Goal: Task Accomplishment & Management: Complete application form

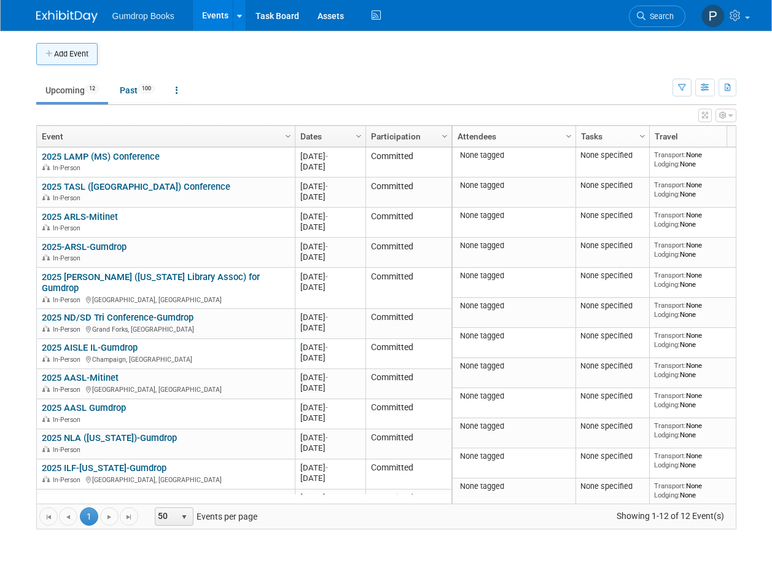
click at [59, 52] on button "Add Event" at bounding box center [66, 54] width 61 height 22
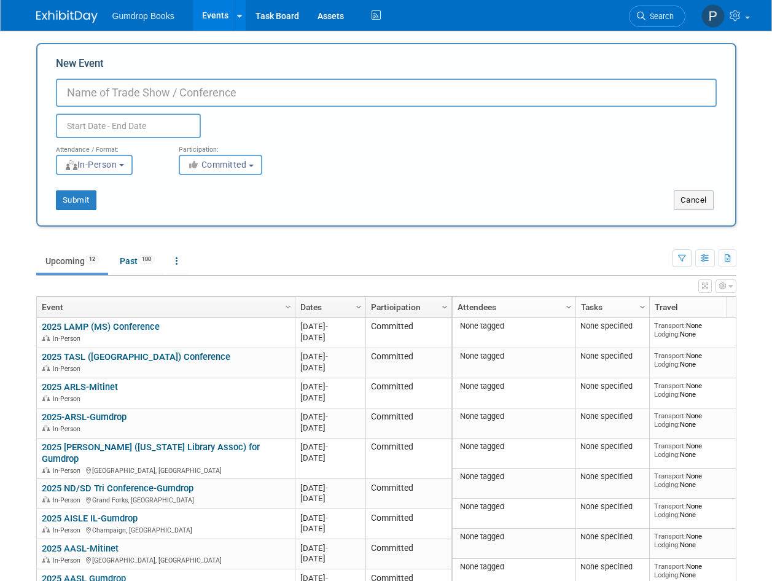
click at [85, 88] on input "New Event" at bounding box center [386, 93] width 661 height 28
type input "2025 NMLA-Gumdrop"
click at [80, 121] on input "text" at bounding box center [128, 126] width 145 height 25
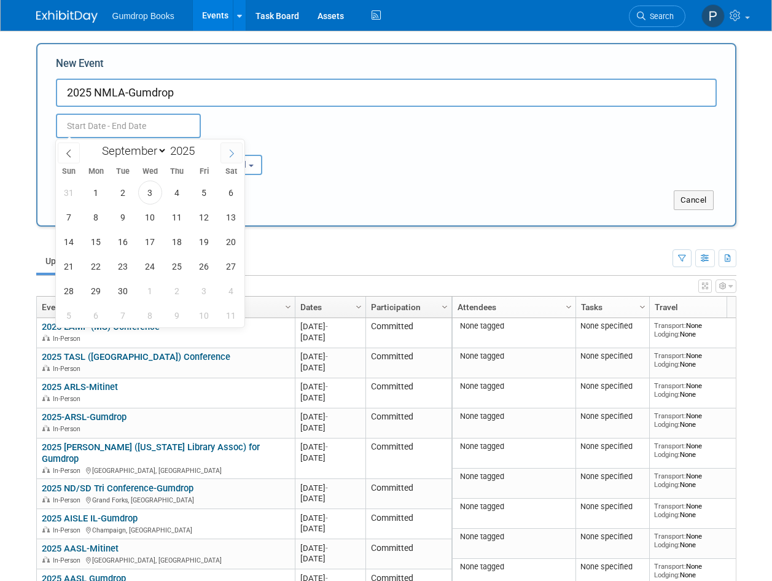
click at [227, 153] on icon at bounding box center [231, 153] width 9 height 9
select select "9"
click at [151, 265] on span "22" at bounding box center [150, 266] width 24 height 24
click at [209, 269] on span "24" at bounding box center [204, 266] width 24 height 24
type input "Oct 22, 2025 to Oct 24, 2025"
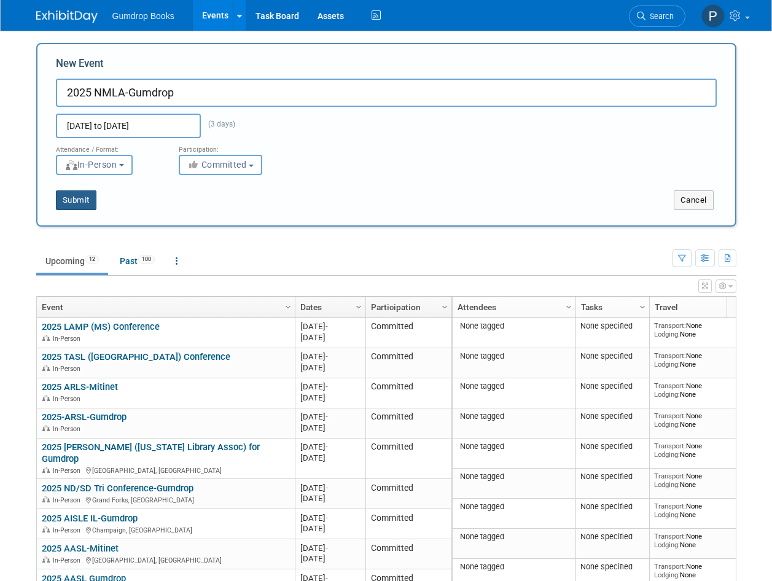
click at [75, 205] on button "Submit" at bounding box center [76, 200] width 41 height 20
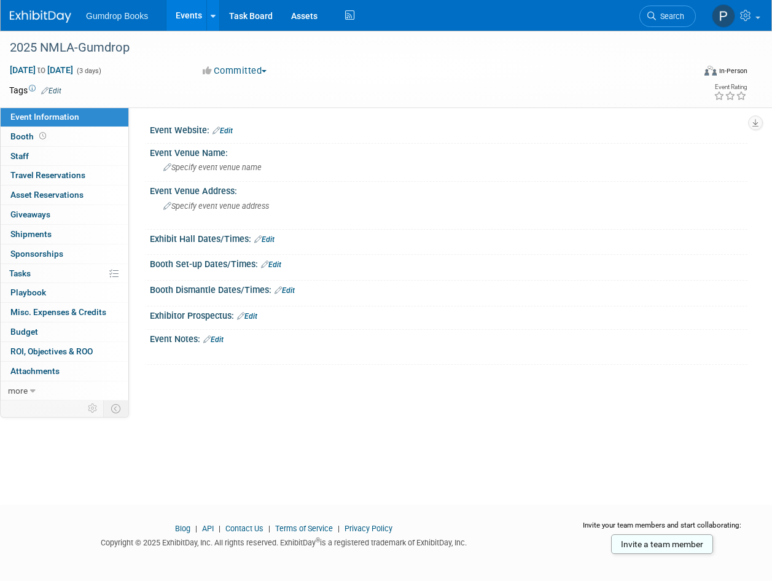
click at [218, 337] on link "Edit" at bounding box center [213, 339] width 20 height 9
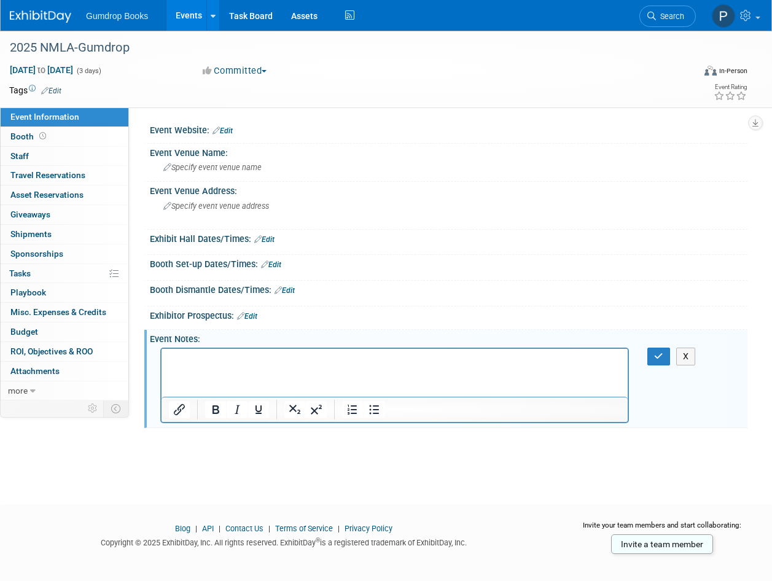
click at [187, 357] on p "Rich Text Area. Press ALT-0 for help." at bounding box center [395, 359] width 452 height 12
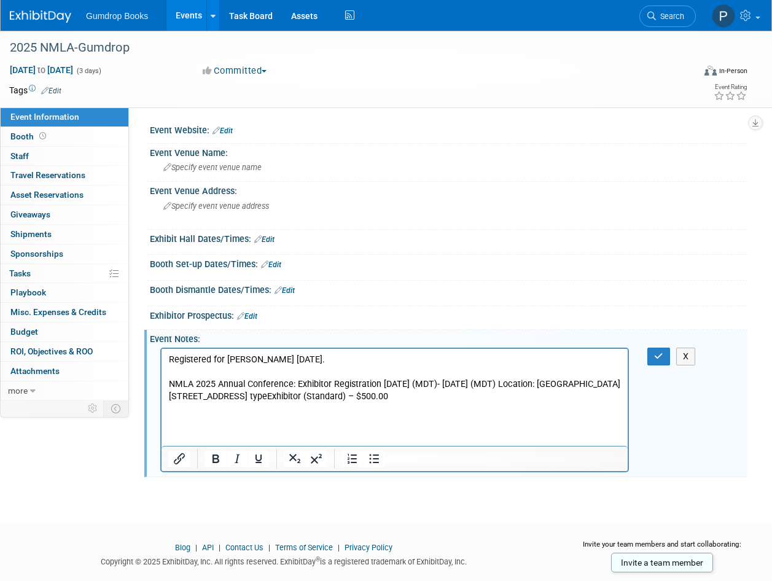
click at [229, 130] on link "Edit" at bounding box center [223, 131] width 20 height 9
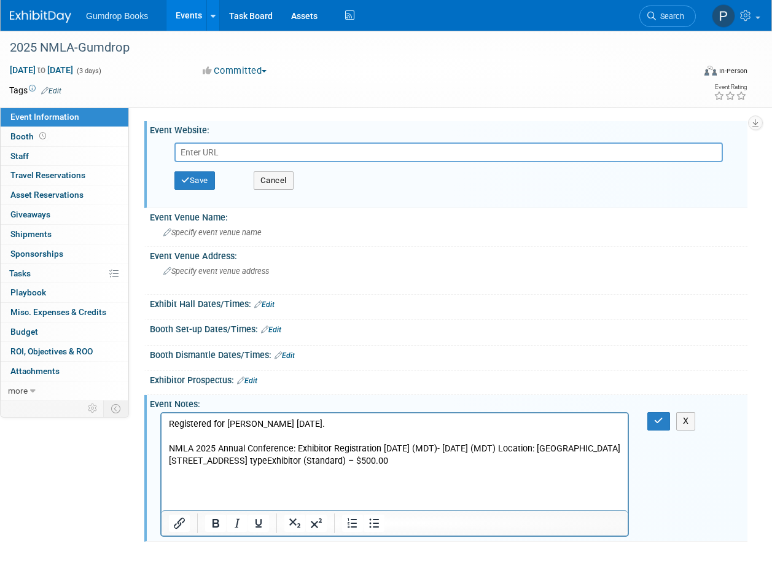
paste input "https://nmla.org/event-5776752/RegistrationsList/61501760"
drag, startPoint x: 245, startPoint y: 151, endPoint x: 441, endPoint y: 151, distance: 196.0
click at [441, 151] on input "https://nmla.org/event-5776752/RegistrationsList/61501760" at bounding box center [448, 153] width 549 height 20
type input "[URL][DOMAIN_NAME]"
click at [191, 180] on button "Save" at bounding box center [194, 180] width 41 height 18
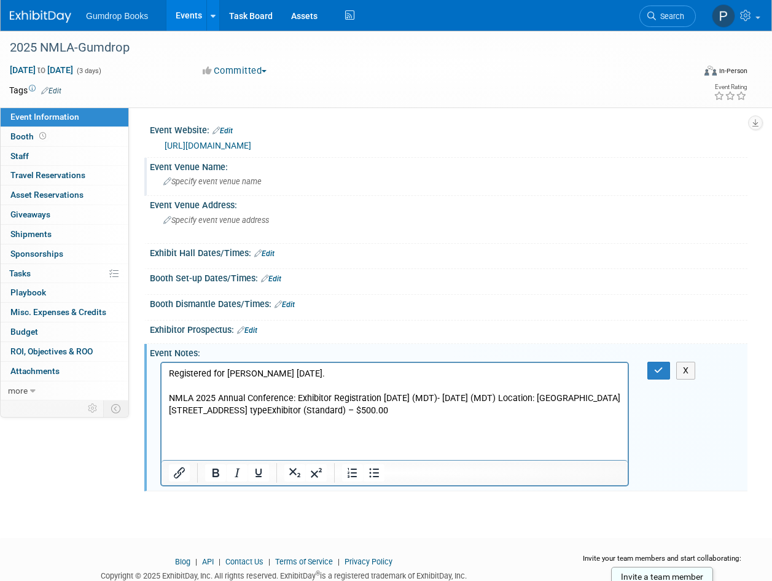
click at [202, 179] on span "Specify event venue name" at bounding box center [212, 181] width 98 height 9
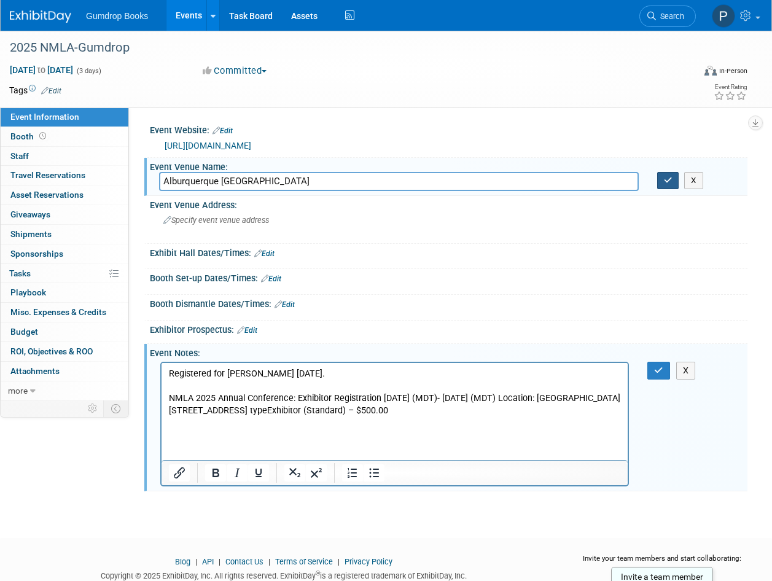
type input "Alburquerque Marriott Pyramid North"
click at [665, 180] on icon "button" at bounding box center [668, 180] width 9 height 8
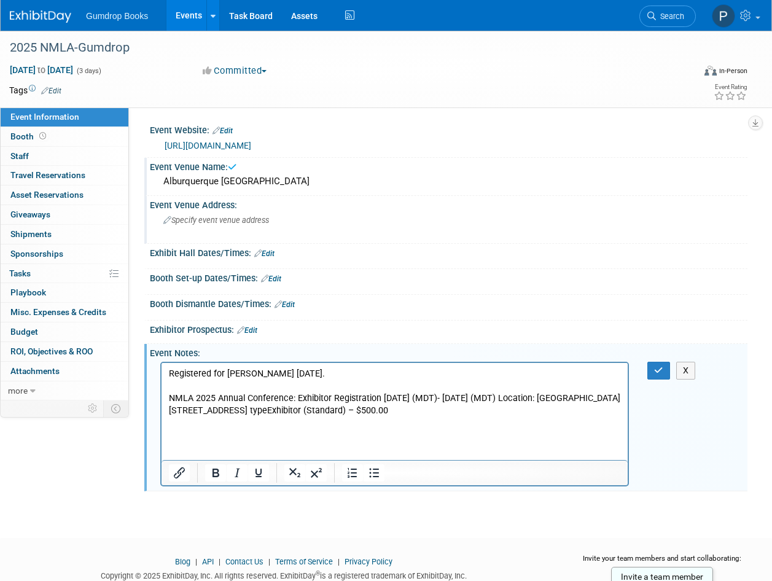
click at [175, 222] on span "Specify event venue address" at bounding box center [216, 220] width 106 height 9
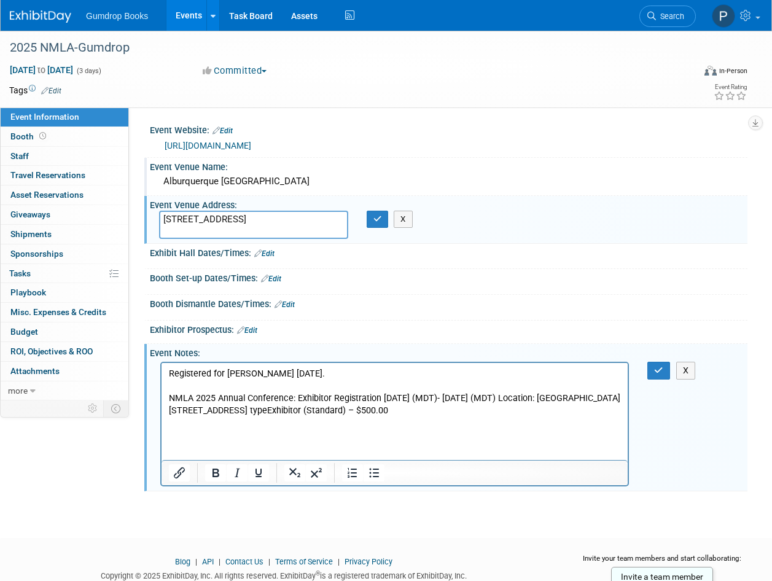
click at [226, 219] on textarea "5151 San Frans isco Rd NE" at bounding box center [253, 225] width 189 height 28
click at [282, 219] on textarea "5151 San Francisco Rd NE" at bounding box center [253, 225] width 189 height 28
type textarea "5151 San Francisco Rd NE Albuquerque, NM 87109"
click at [376, 222] on icon "button" at bounding box center [378, 219] width 9 height 8
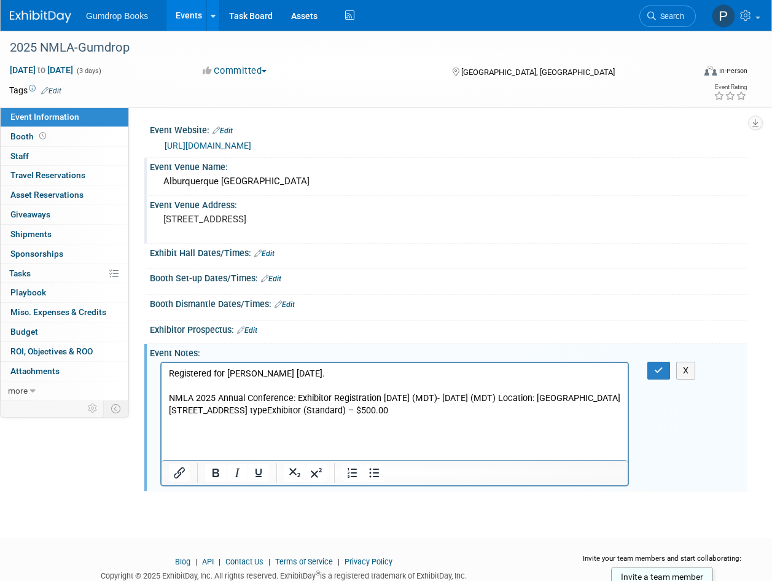
drag, startPoint x: 170, startPoint y: 397, endPoint x: 387, endPoint y: 425, distance: 219.2
click at [387, 417] on p "NMLA 2025 Annual Conference: Exhibitor Registration Wednesday, October 22, 2025…" at bounding box center [395, 404] width 452 height 25
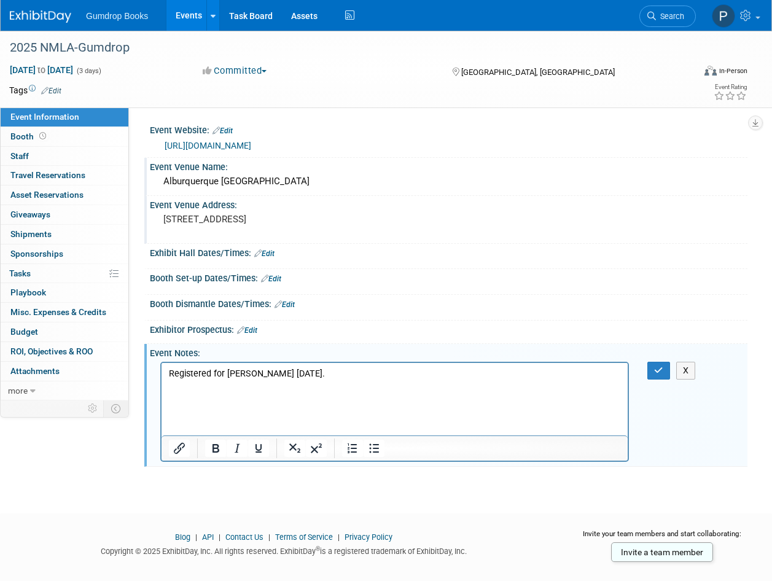
click at [319, 375] on p "Registered for Karin Trujillo 9/3/25." at bounding box center [395, 373] width 452 height 12
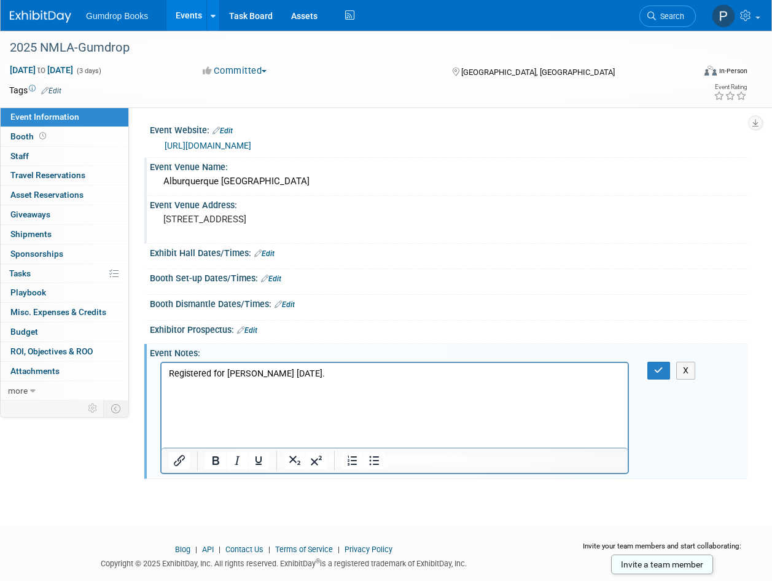
click at [318, 370] on p "Registered for Karin Trujillo 9/3/25." at bounding box center [395, 373] width 452 height 12
click at [660, 372] on icon "button" at bounding box center [658, 370] width 9 height 9
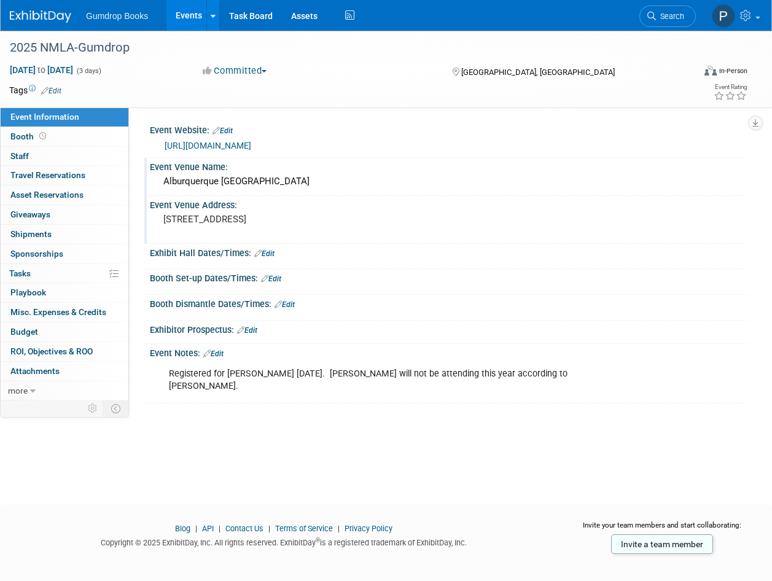
click at [27, 14] on img at bounding box center [40, 16] width 61 height 12
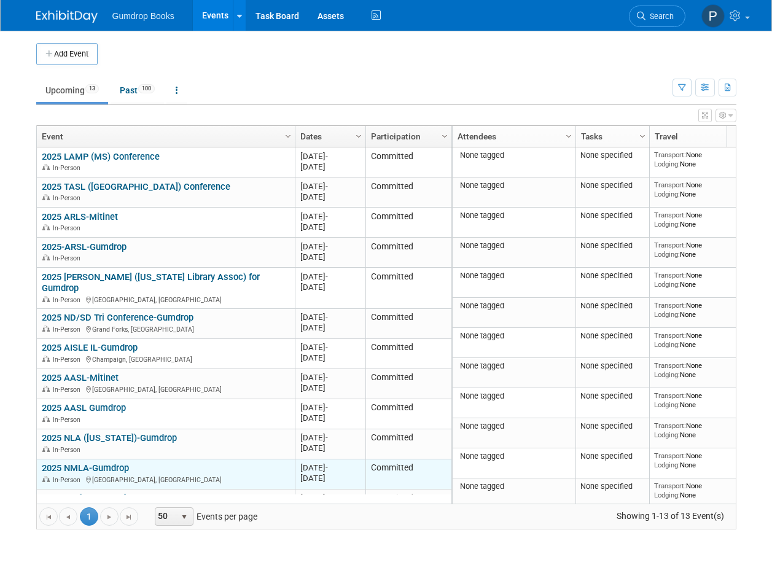
click at [194, 463] on div "2025 NMLA-Gumdrop In-Person [GEOGRAPHIC_DATA], [GEOGRAPHIC_DATA]" at bounding box center [166, 474] width 248 height 22
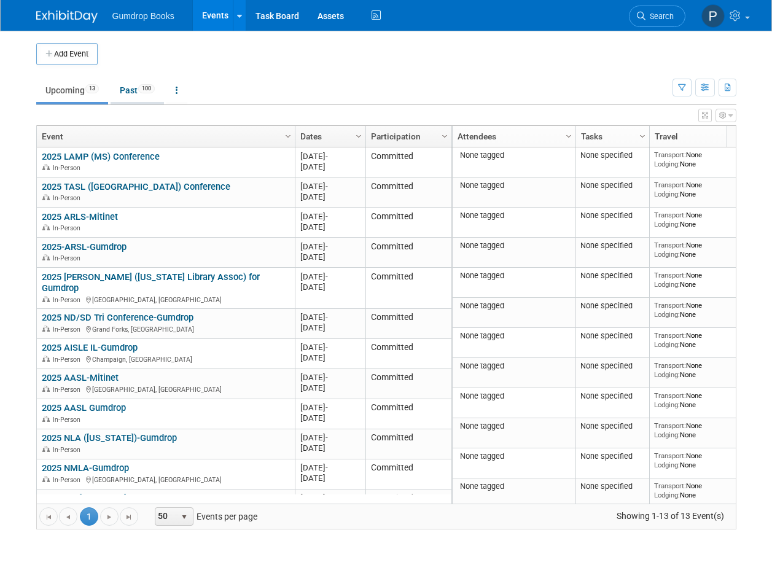
click at [132, 92] on link "Past 100" at bounding box center [137, 90] width 53 height 23
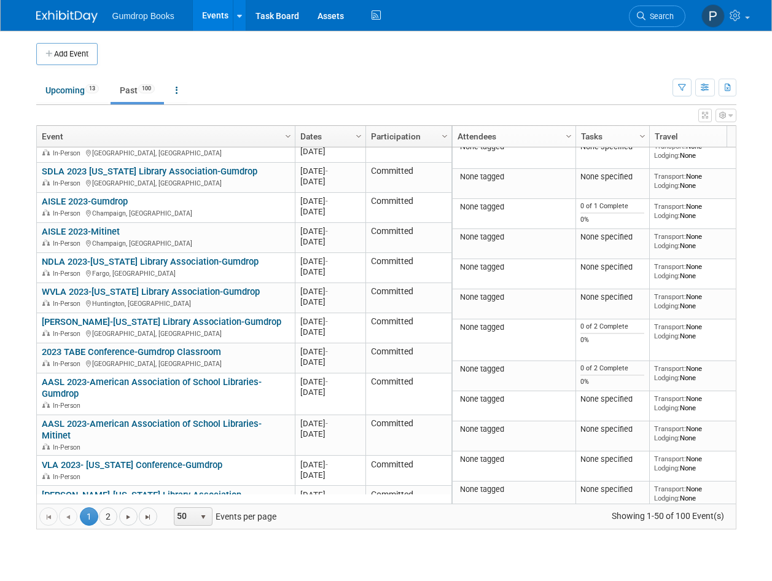
scroll to position [1197, 0]
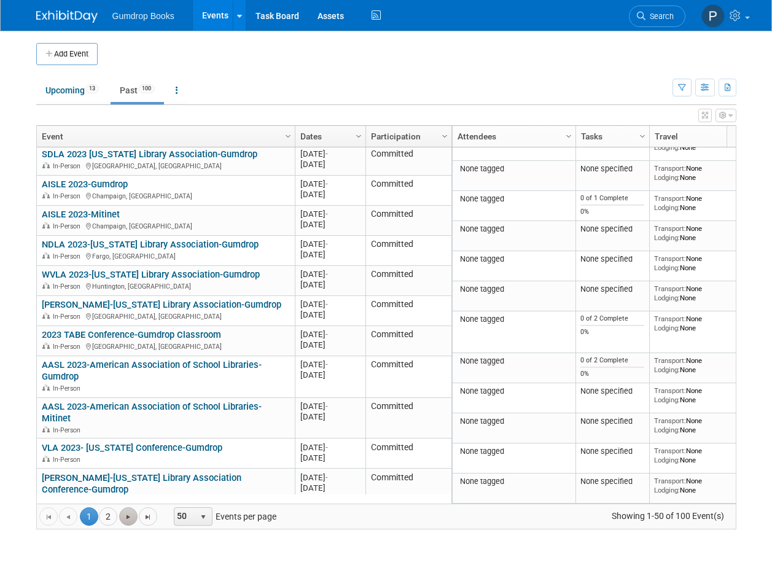
click at [127, 514] on span "Go to the next page" at bounding box center [128, 517] width 10 height 10
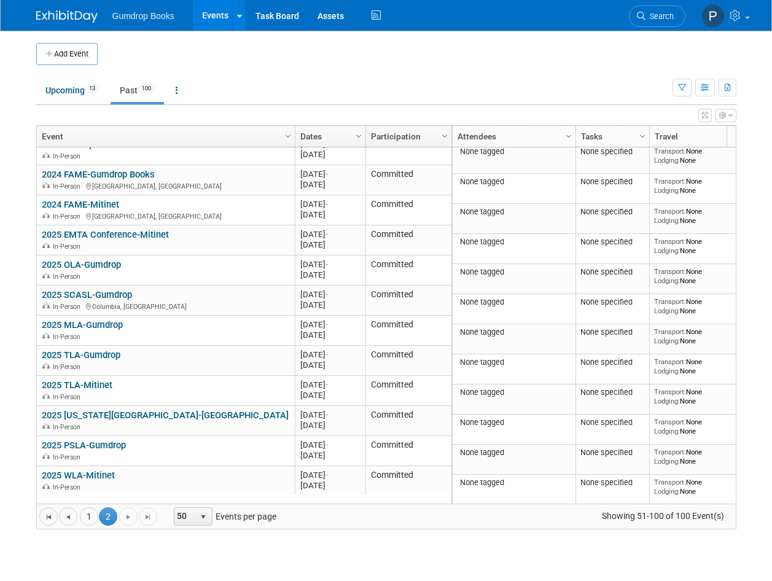
scroll to position [0, 0]
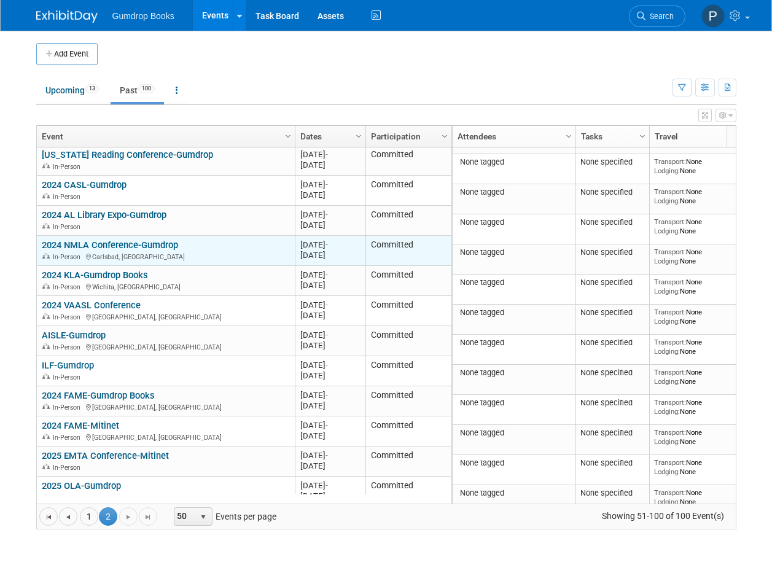
click at [205, 240] on div "2024 NMLA Conference-Gumdrop In-Person Carlsbad, NM" at bounding box center [166, 251] width 248 height 22
click at [136, 240] on link "2024 NMLA Conference-Gumdrop" at bounding box center [110, 245] width 136 height 11
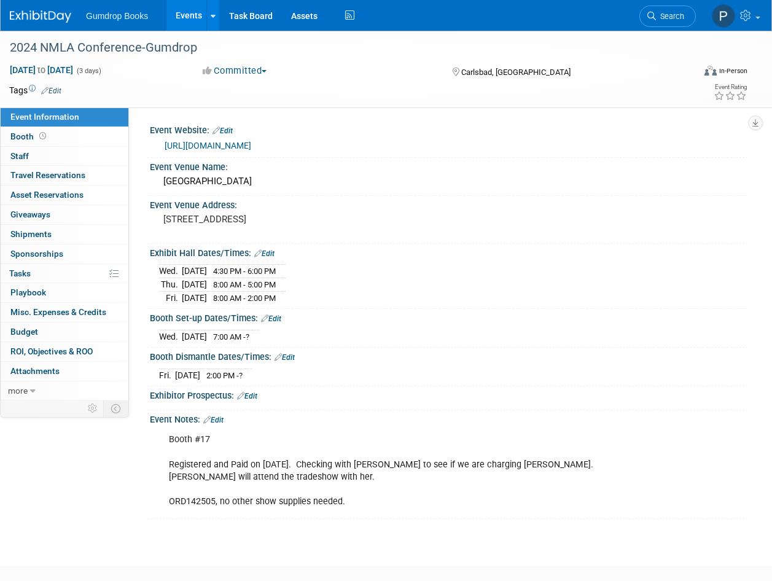
click at [116, 18] on span "Gumdrop Books" at bounding box center [117, 16] width 62 height 10
click at [44, 15] on img at bounding box center [40, 16] width 61 height 12
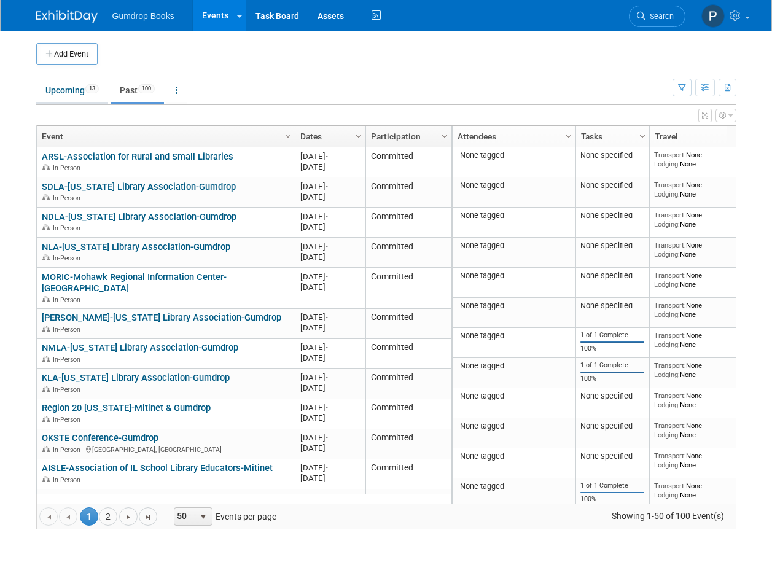
click at [60, 85] on link "Upcoming 13" at bounding box center [72, 90] width 72 height 23
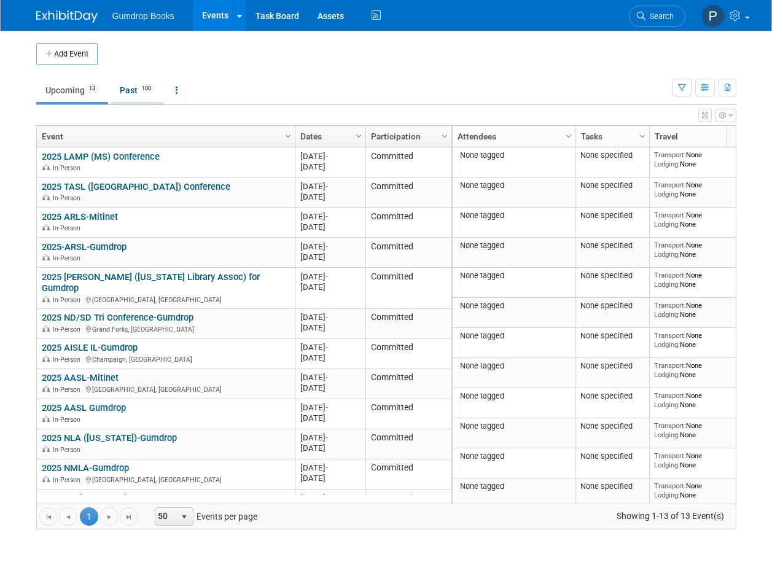
click at [131, 90] on link "Past 100" at bounding box center [137, 90] width 53 height 23
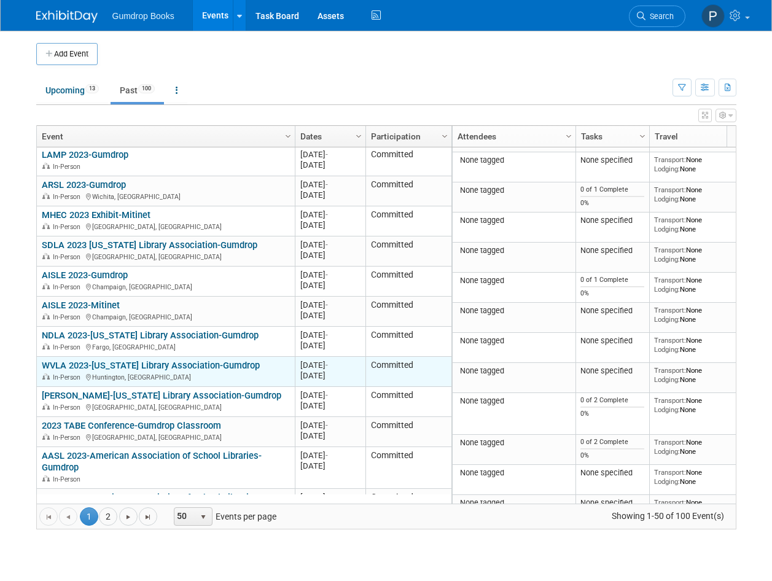
scroll to position [1197, 0]
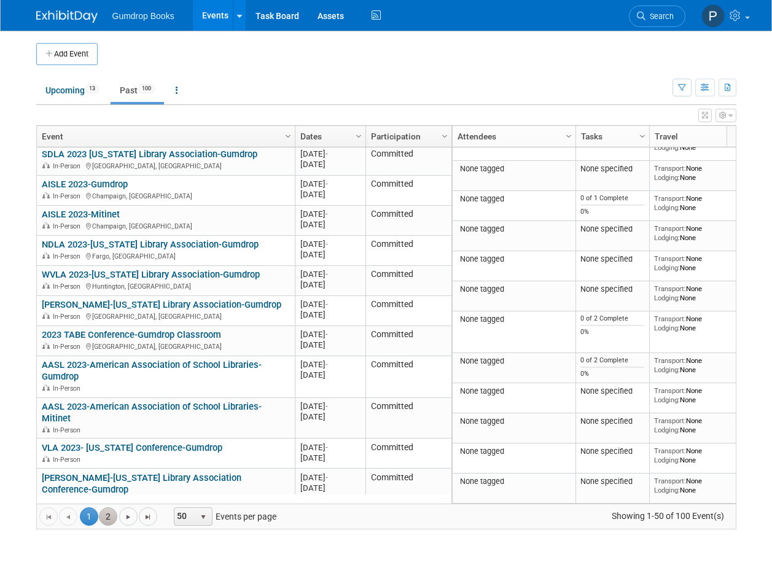
click at [109, 516] on link "2" at bounding box center [108, 516] width 18 height 18
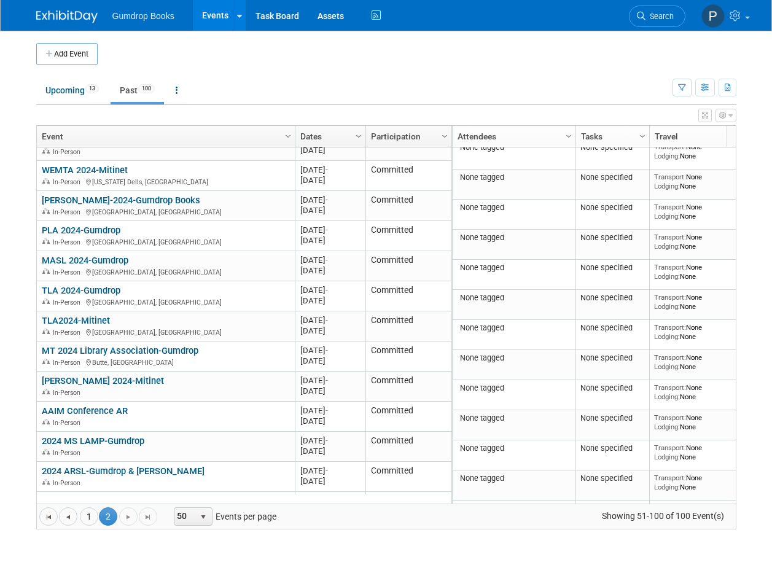
scroll to position [0, 0]
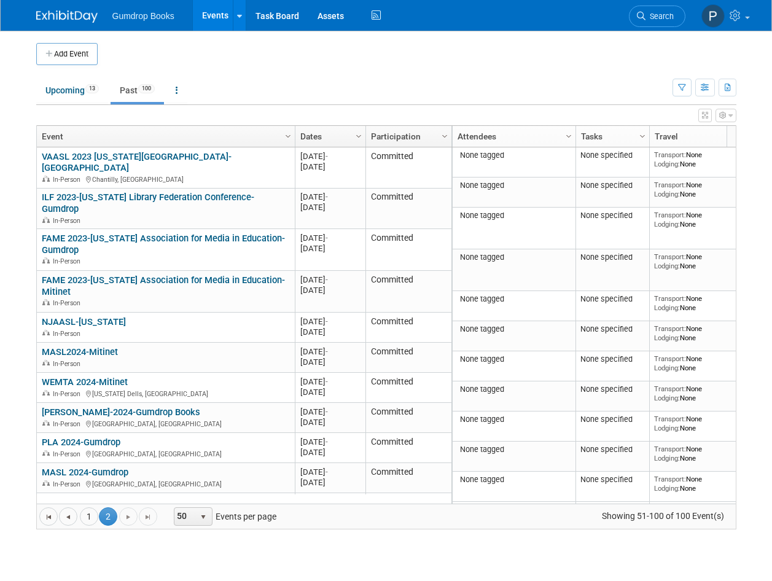
click at [60, 13] on img at bounding box center [66, 16] width 61 height 12
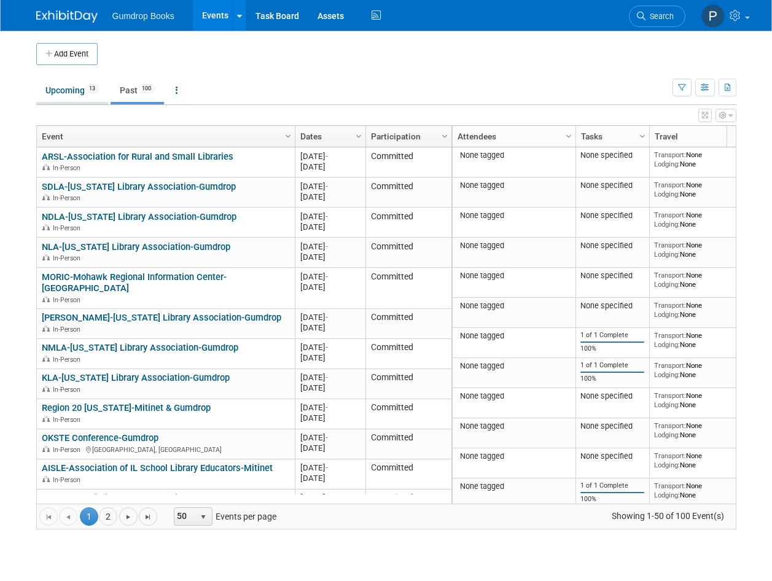
click at [52, 85] on link "Upcoming 13" at bounding box center [72, 90] width 72 height 23
